Goal: Connect with others: Connect with others

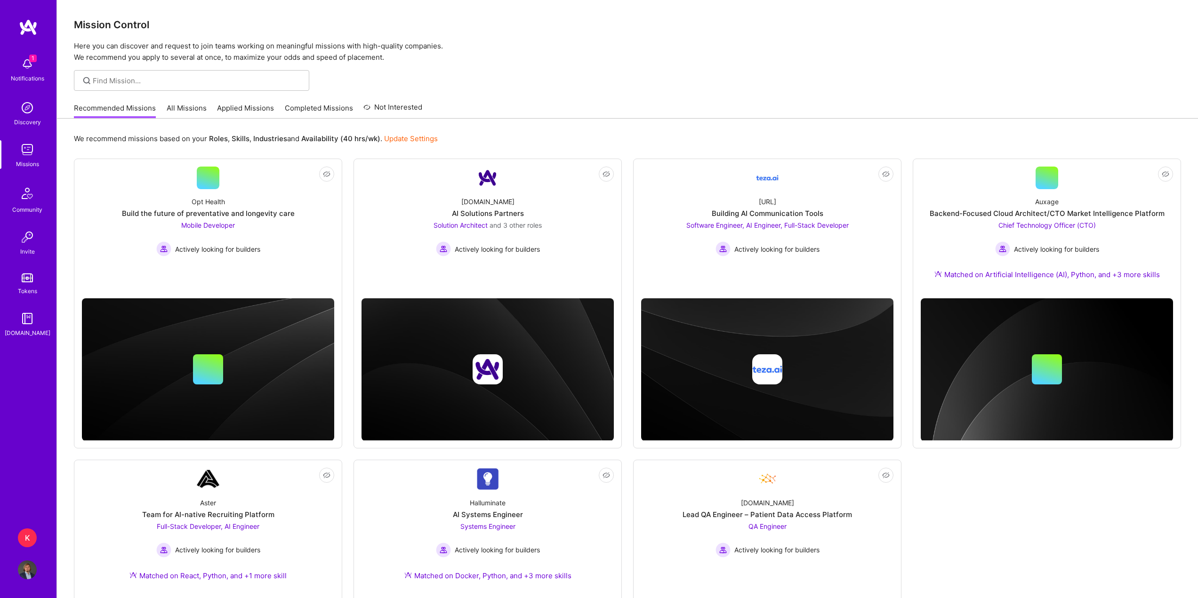
click at [26, 114] on img at bounding box center [27, 107] width 19 height 19
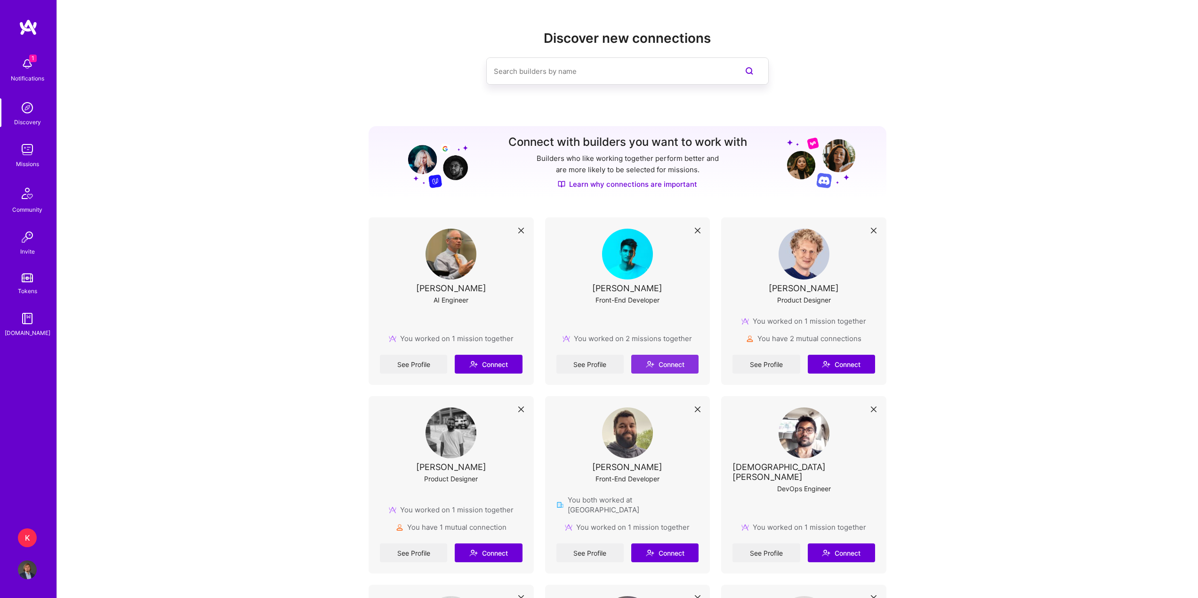
click at [682, 366] on button "Connect" at bounding box center [664, 364] width 67 height 19
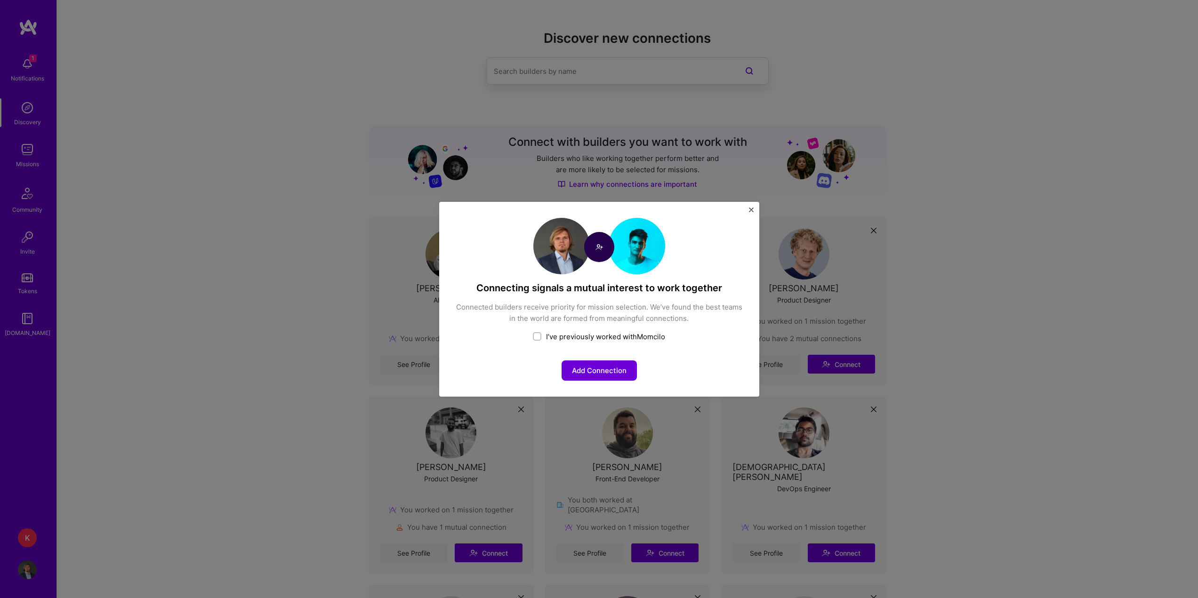
click at [565, 337] on div "I’ve previously worked with Momcilo" at bounding box center [599, 337] width 288 height 10
checkbox input "true"
click at [584, 374] on button "Share your team experience" at bounding box center [599, 371] width 116 height 20
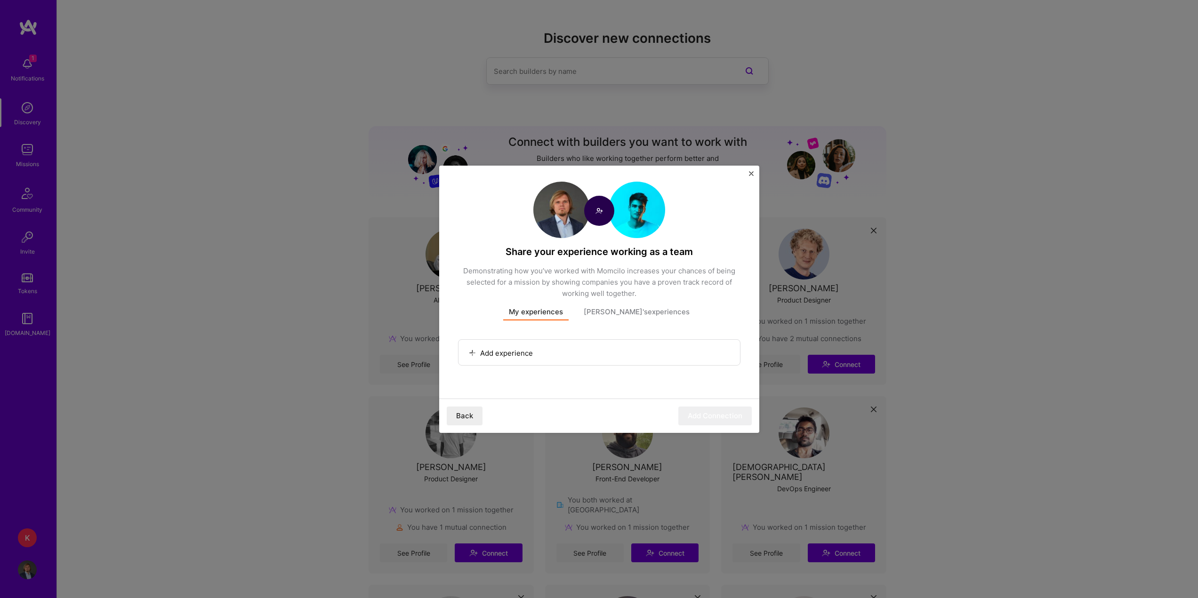
click at [629, 314] on button "[PERSON_NAME]'s experiences" at bounding box center [636, 314] width 117 height 14
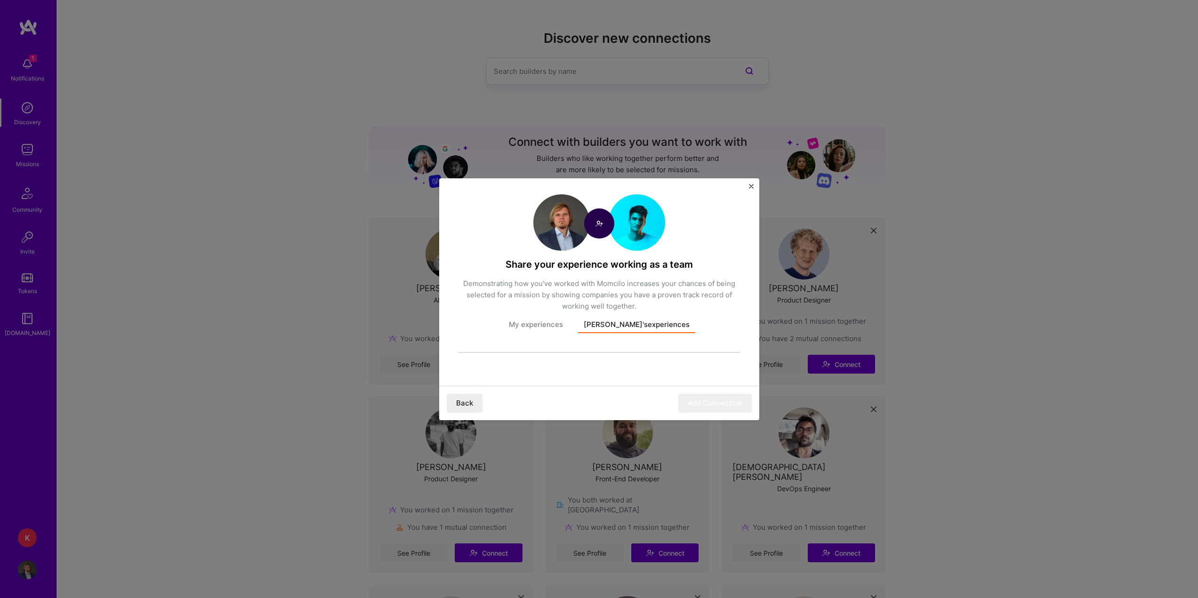
drag, startPoint x: 562, startPoint y: 325, endPoint x: 543, endPoint y: 334, distance: 20.2
click at [562, 325] on button "My experiences" at bounding box center [535, 327] width 65 height 14
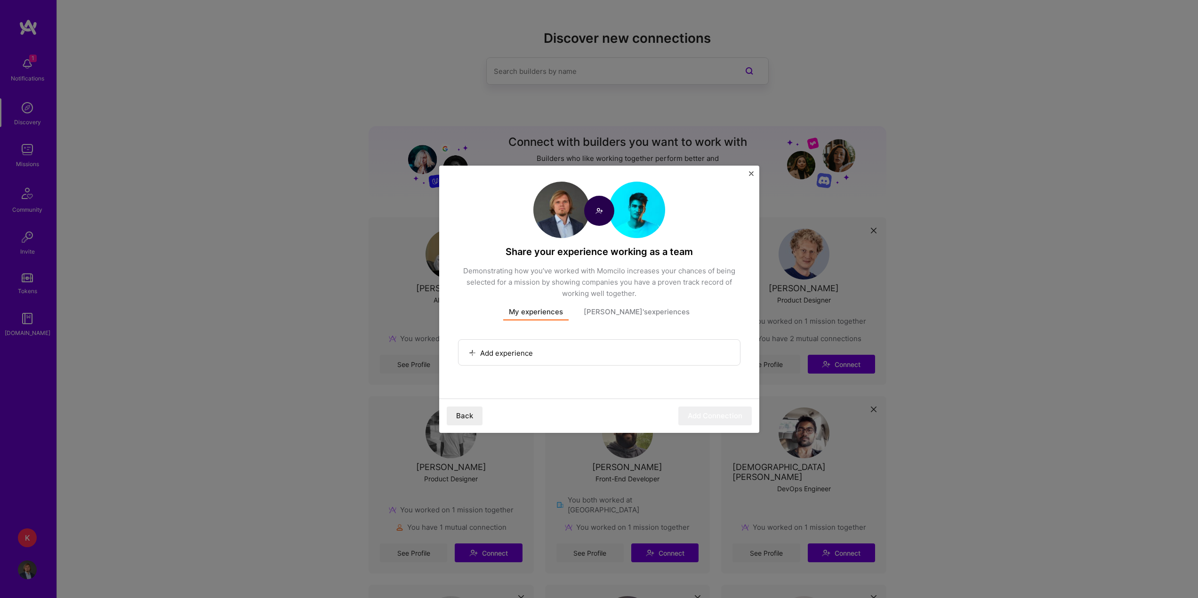
click at [462, 410] on button "Back" at bounding box center [465, 416] width 36 height 19
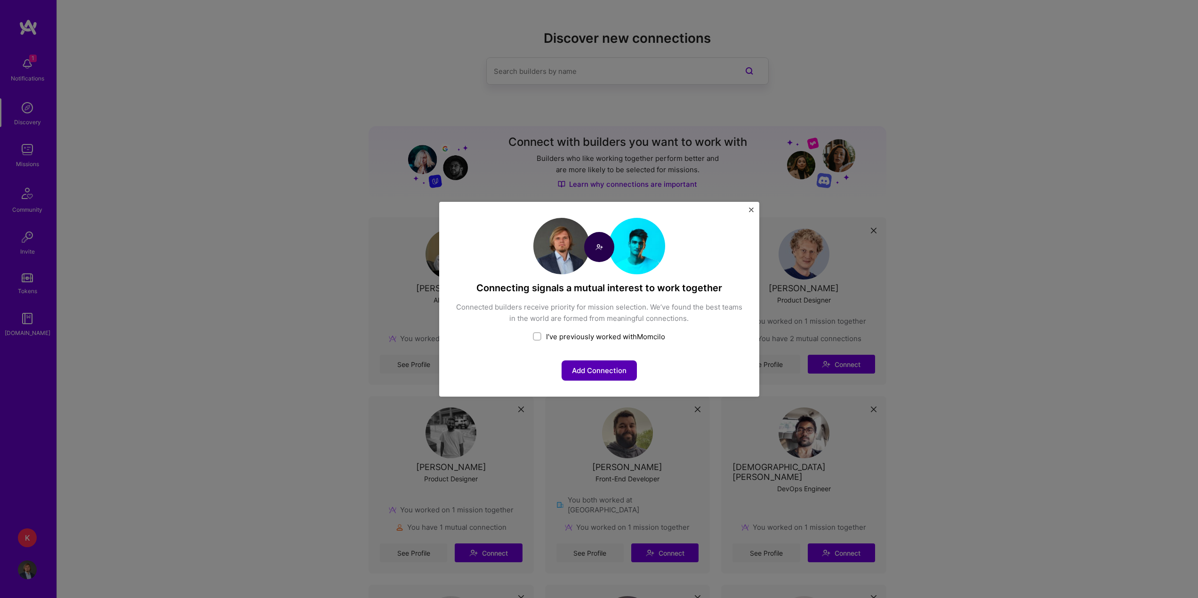
click at [581, 371] on button "Add Connection" at bounding box center [599, 371] width 75 height 20
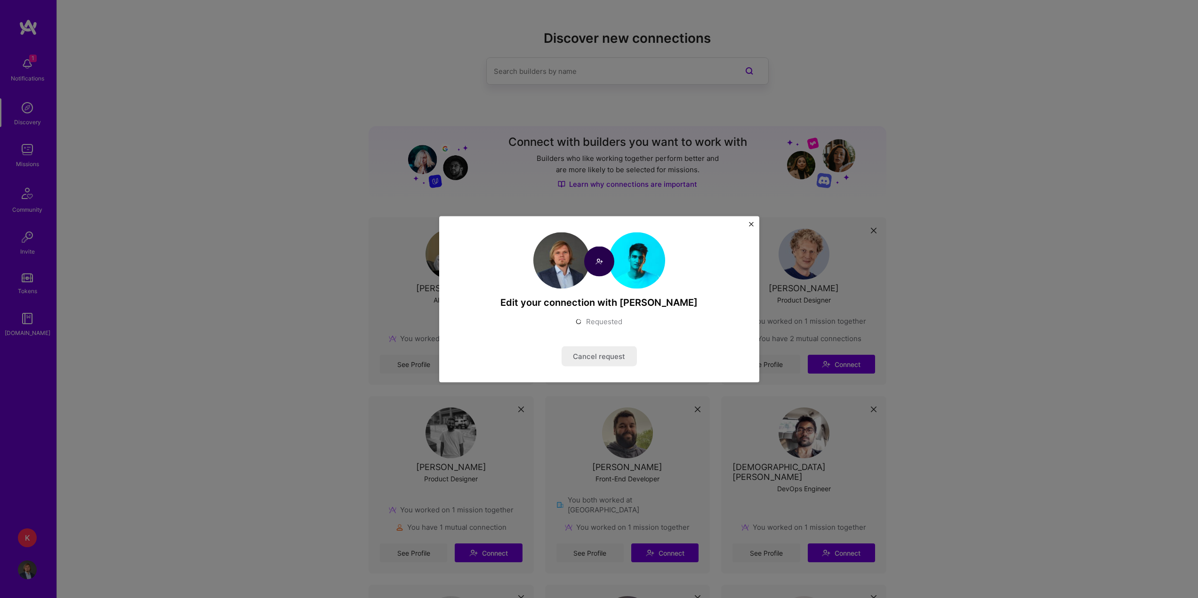
click at [747, 226] on div "Edit your connection with Momcilo Requested Cancel request" at bounding box center [599, 299] width 320 height 166
click at [757, 221] on div "Edit your connection with Momcilo Requested Cancel request" at bounding box center [599, 299] width 320 height 166
click at [753, 222] on img "Close" at bounding box center [751, 224] width 5 height 5
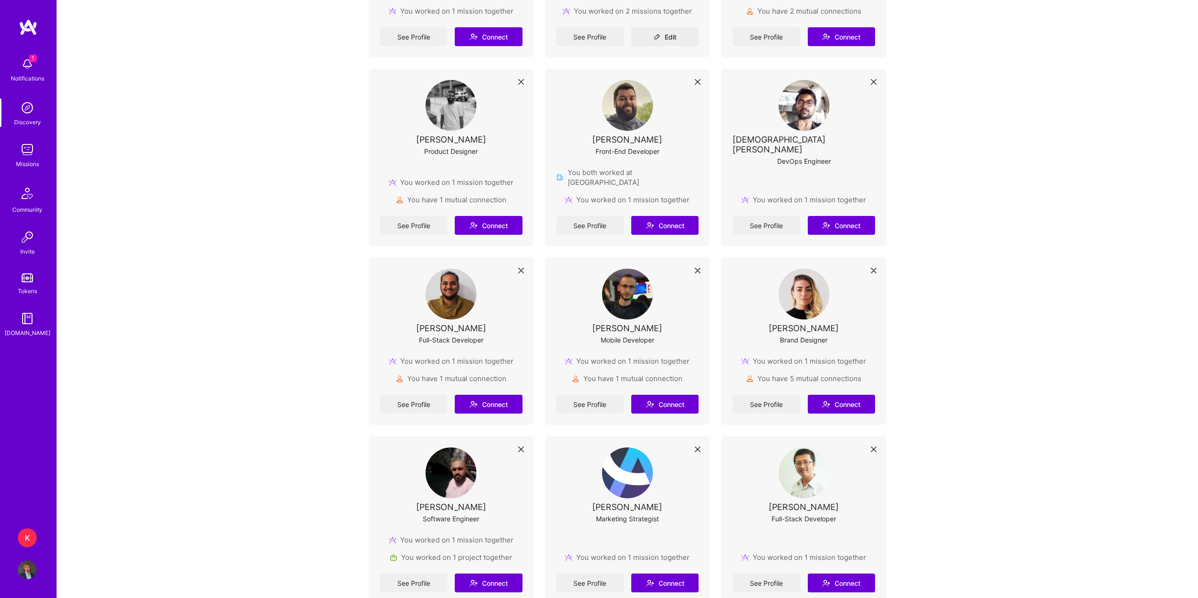
scroll to position [330, 0]
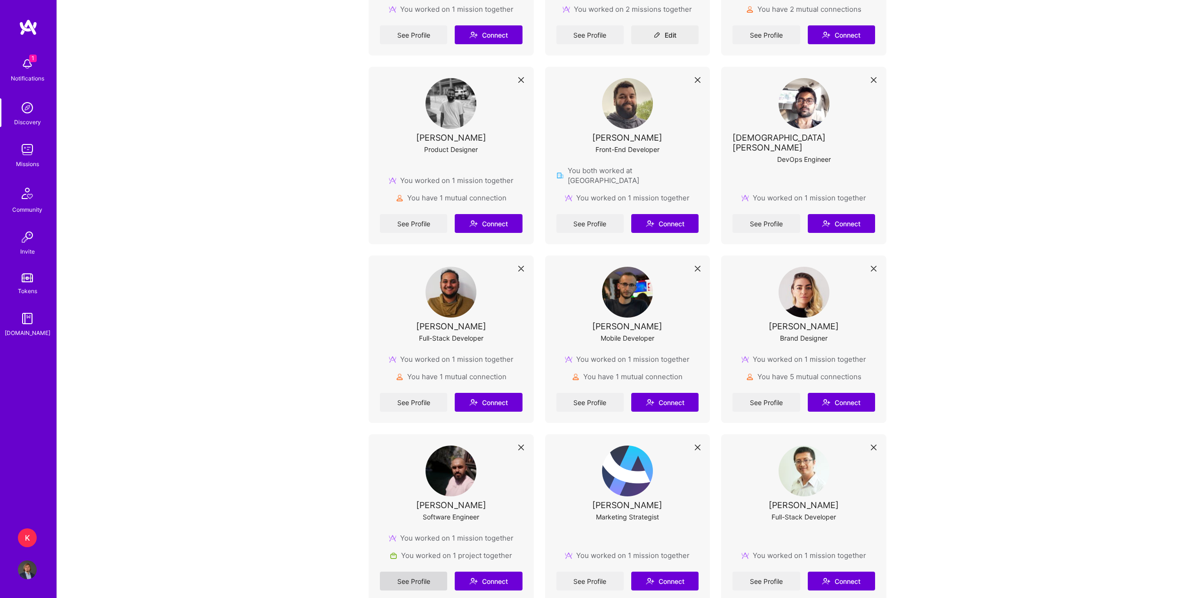
click at [427, 577] on link "See Profile" at bounding box center [413, 581] width 67 height 19
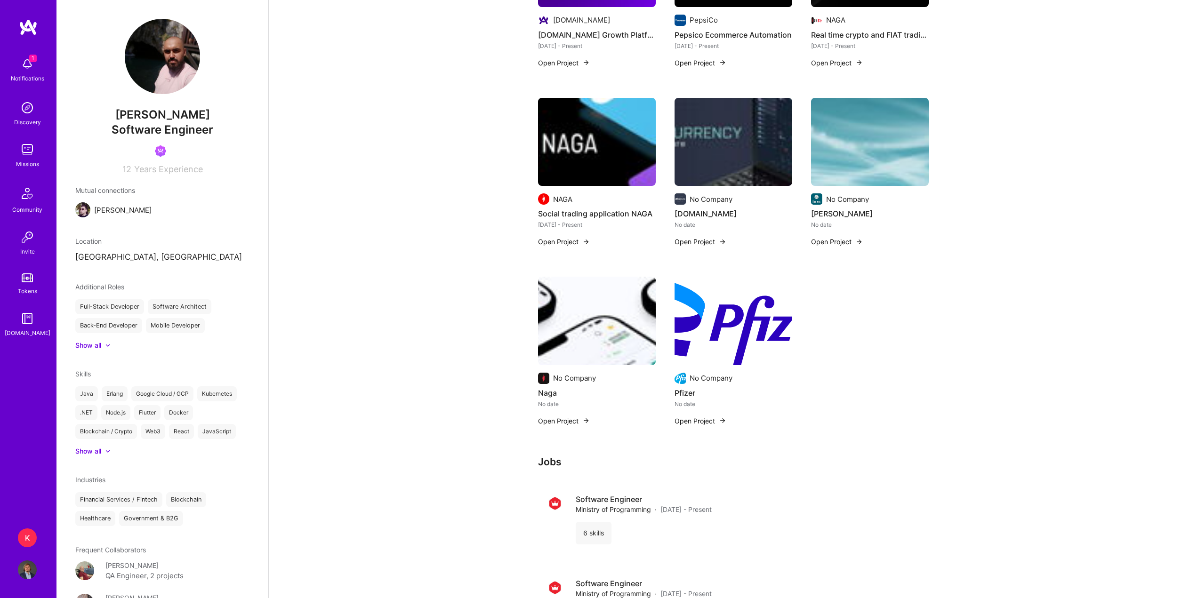
scroll to position [269, 0]
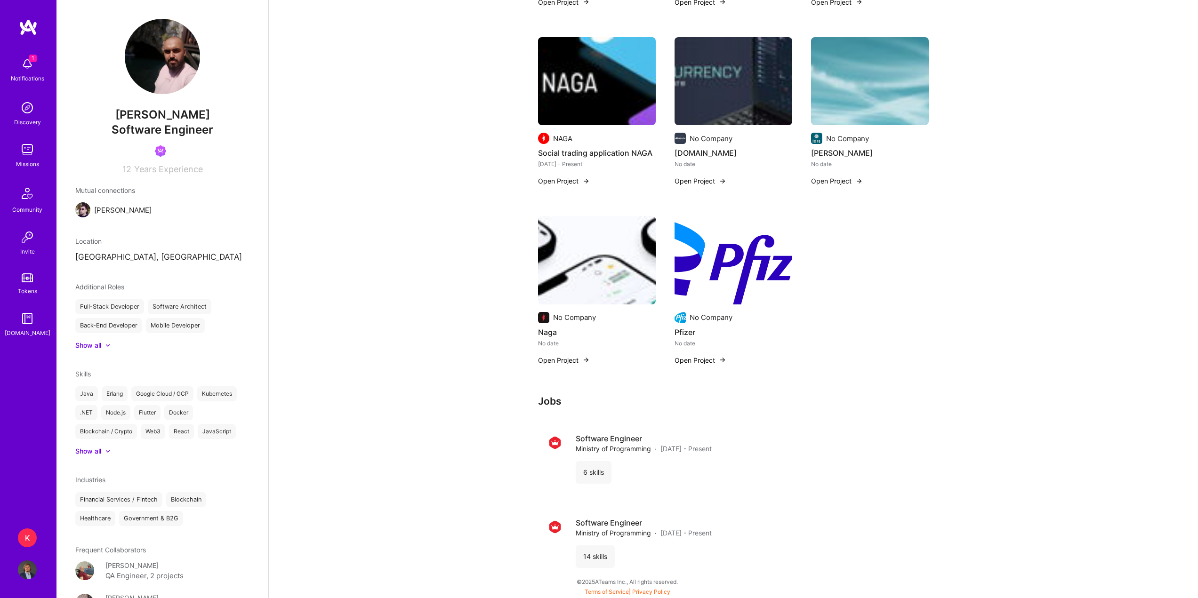
click at [25, 55] on img at bounding box center [27, 64] width 19 height 19
click at [484, 187] on div "1 1 Notifications Discovery Missions Community Invite Tokens [DOMAIN_NAME] K Ka…" at bounding box center [602, 162] width 1205 height 863
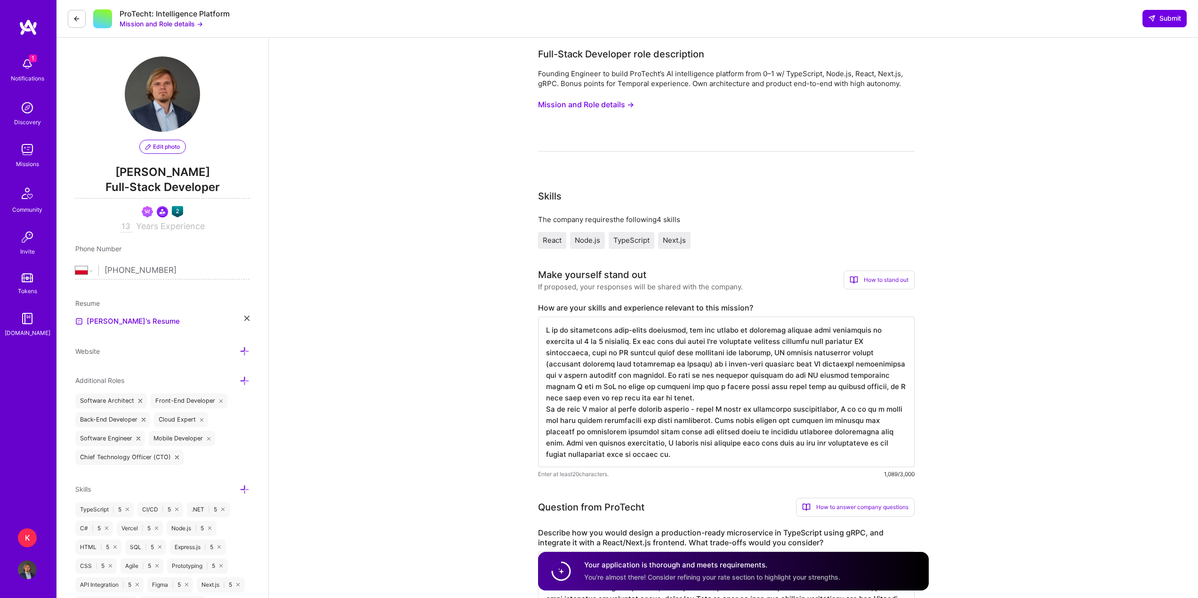
select select "PL"
